Goal: Find specific page/section: Locate a particular part of the current website

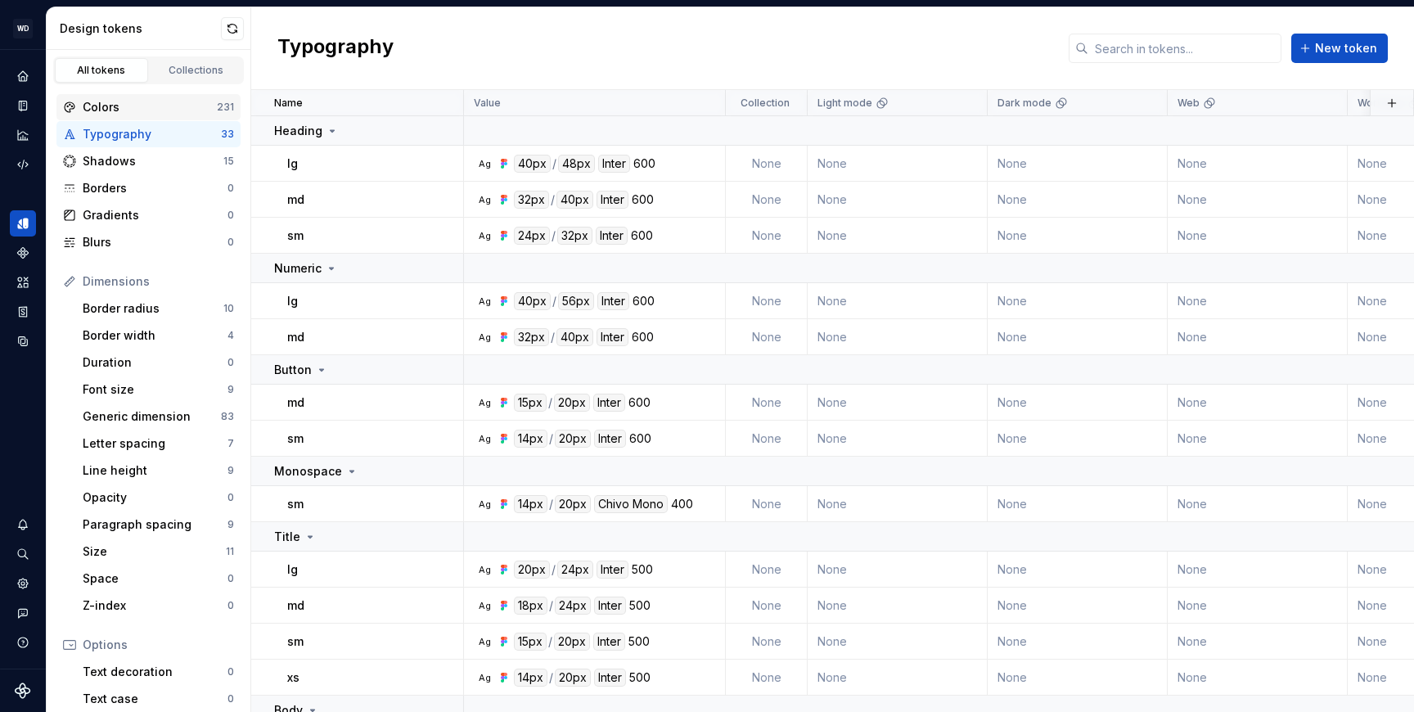
click at [178, 110] on div "Colors" at bounding box center [150, 107] width 134 height 16
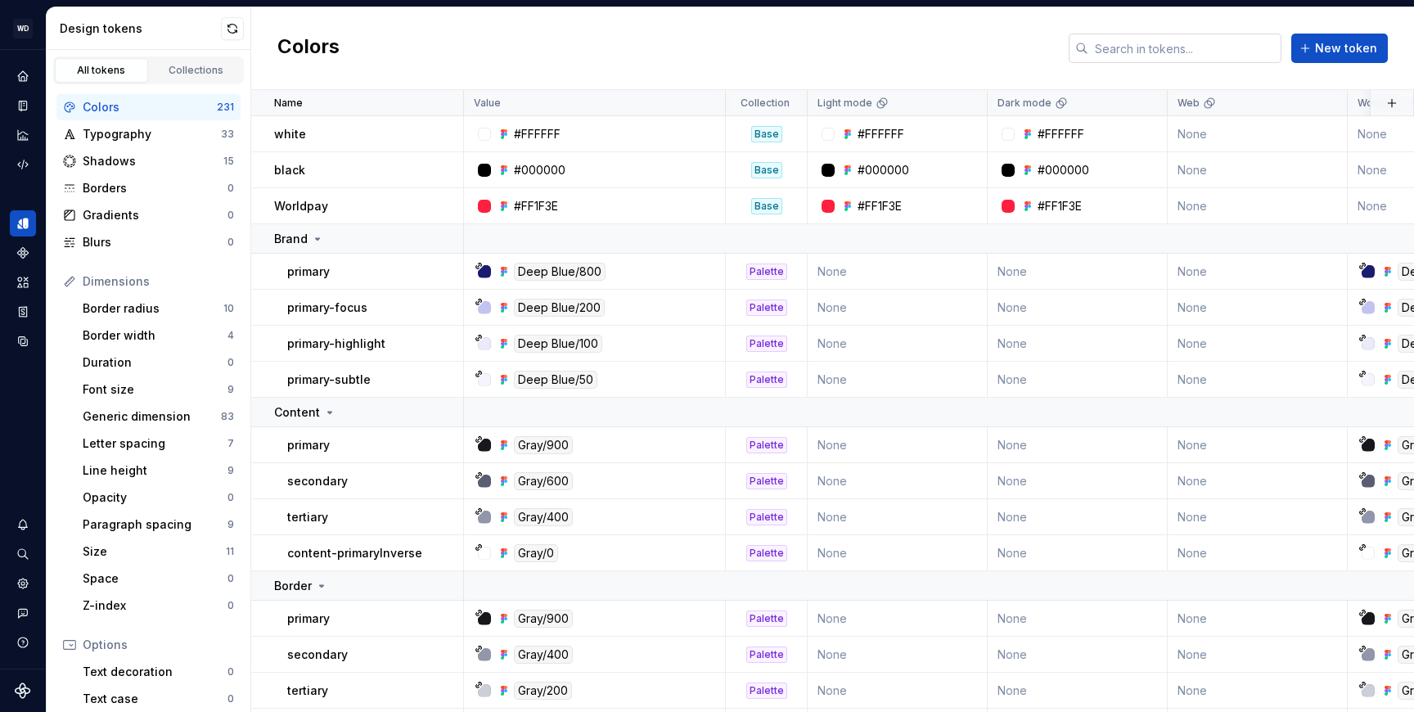
click at [1129, 47] on input "text" at bounding box center [1185, 48] width 193 height 29
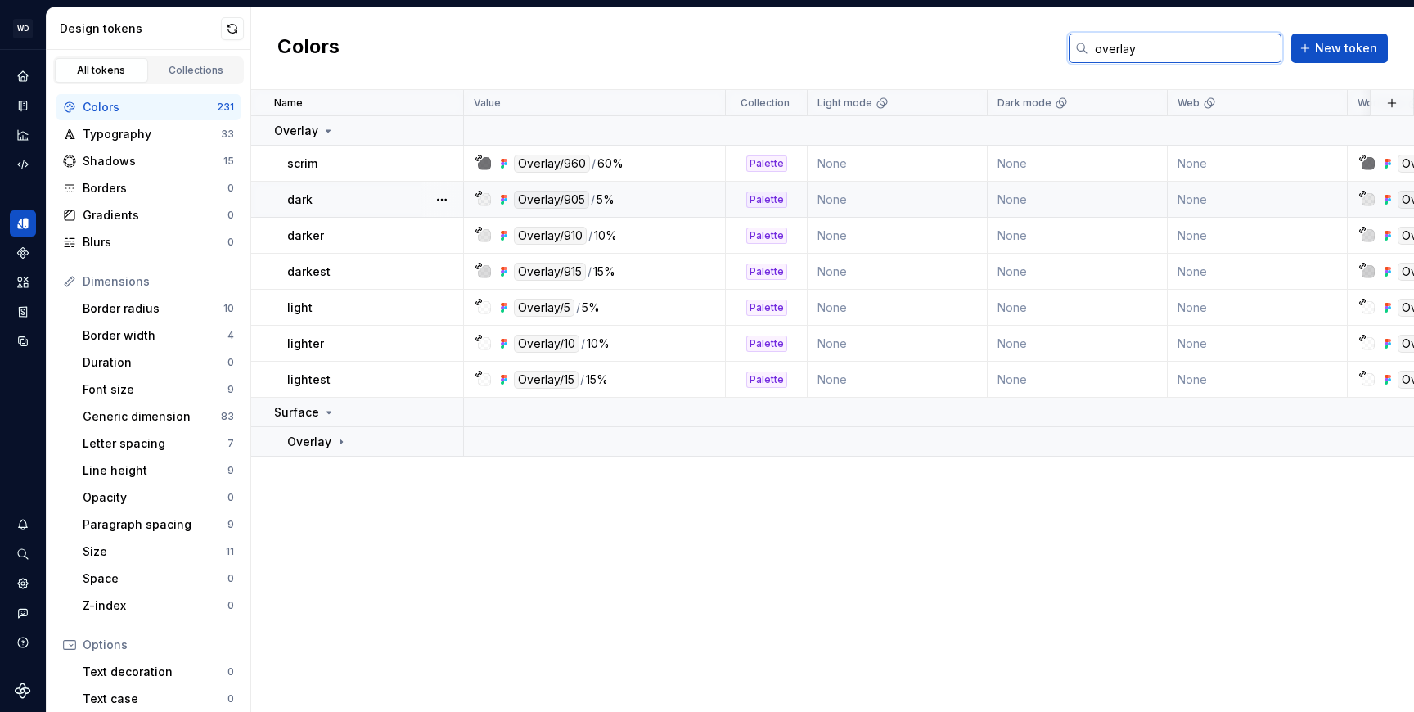
type input "overlay"
click at [892, 201] on td "None" at bounding box center [898, 200] width 180 height 36
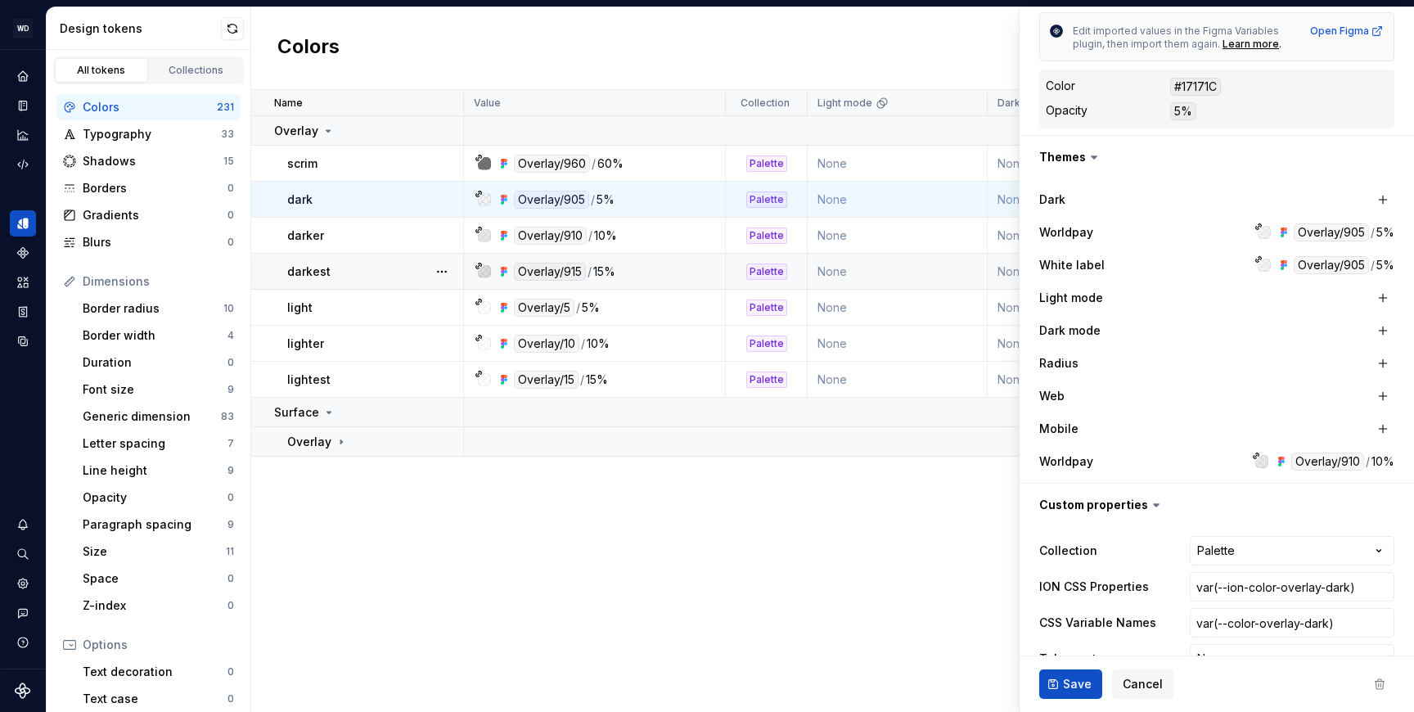
scroll to position [356, 0]
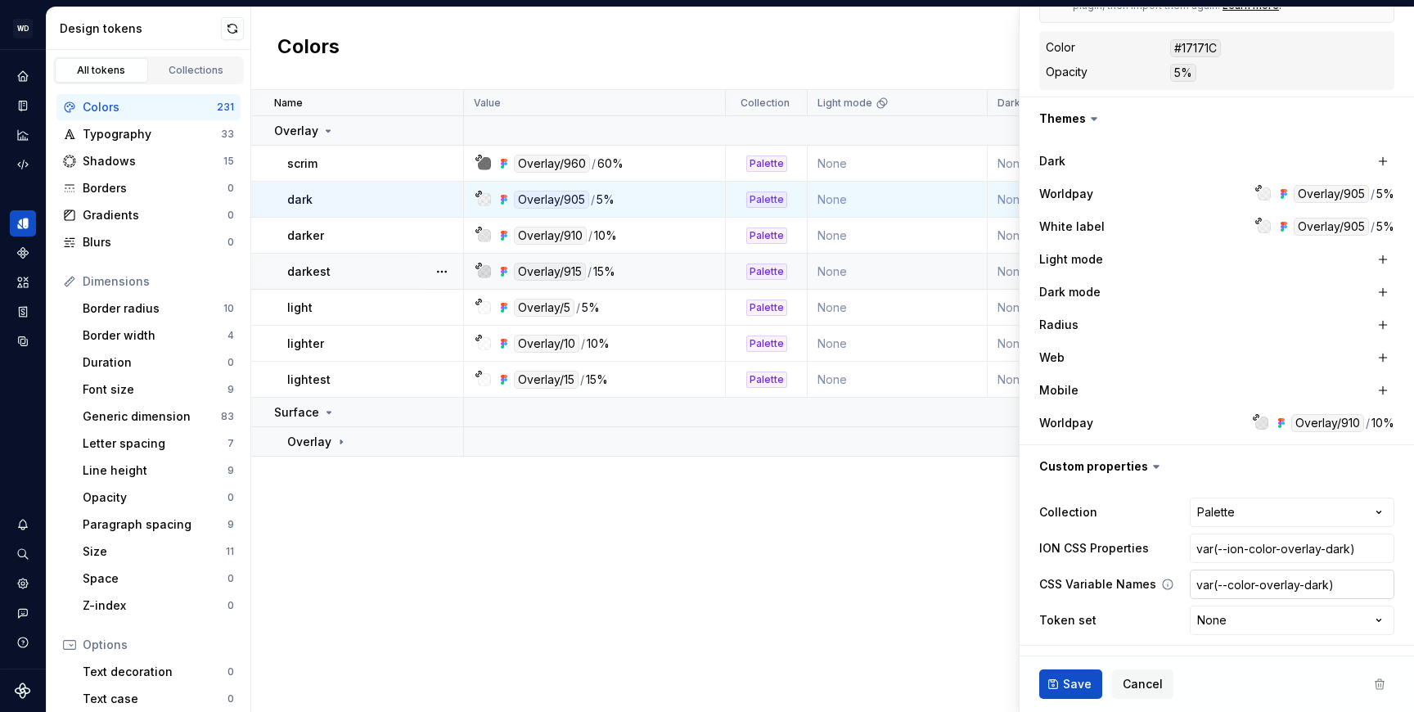
click at [1265, 593] on input "var(--color-overlay-dark)" at bounding box center [1292, 584] width 205 height 29
type textarea "*"
